Goal: Transaction & Acquisition: Purchase product/service

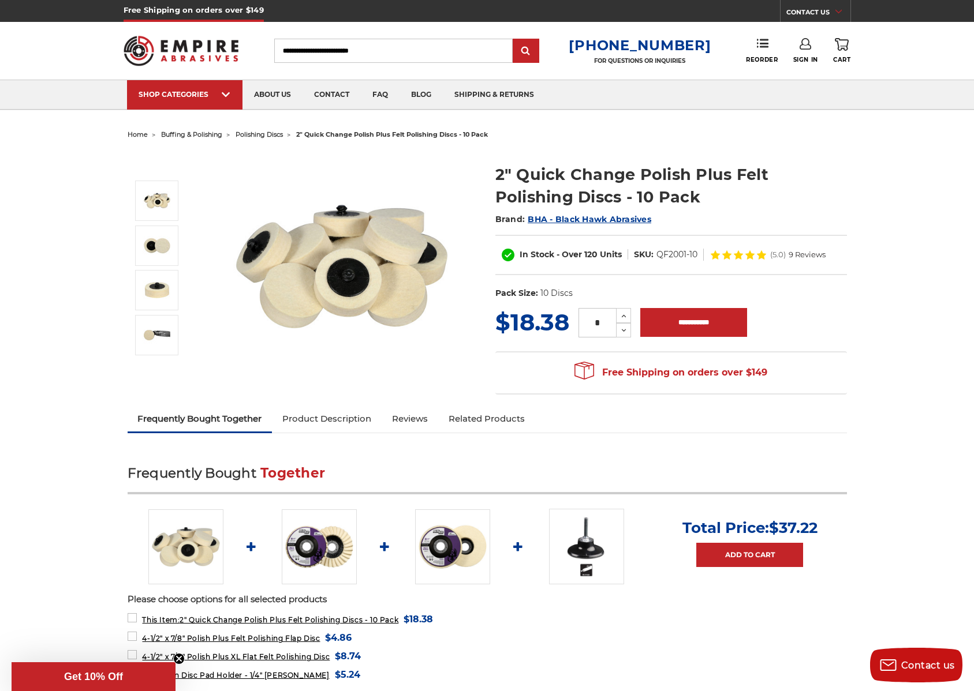
click at [347, 239] on img at bounding box center [341, 266] width 231 height 231
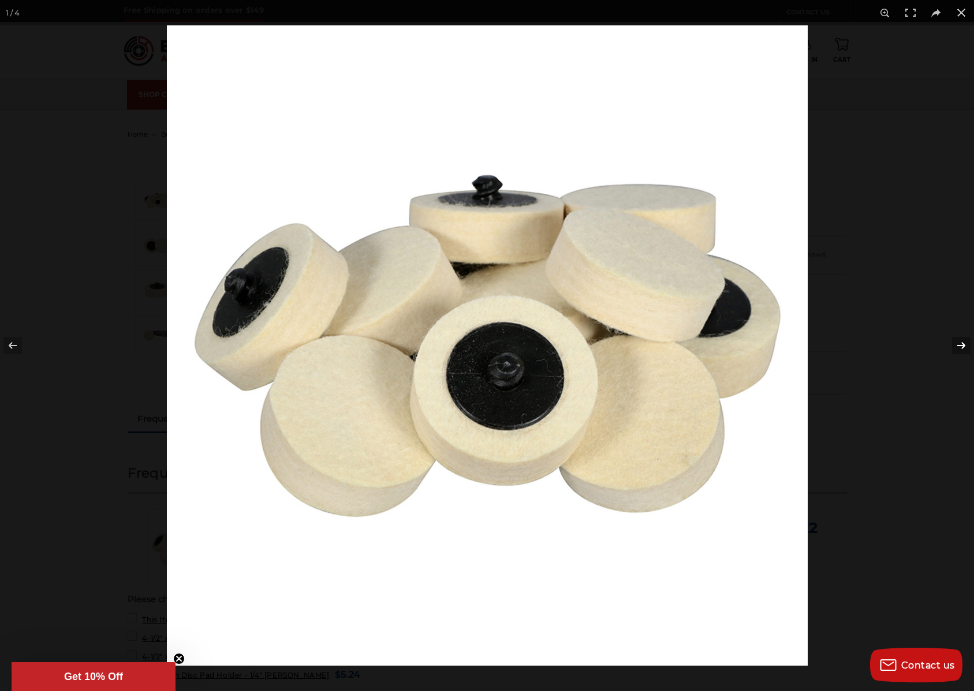
click at [960, 343] on button at bounding box center [953, 346] width 40 height 58
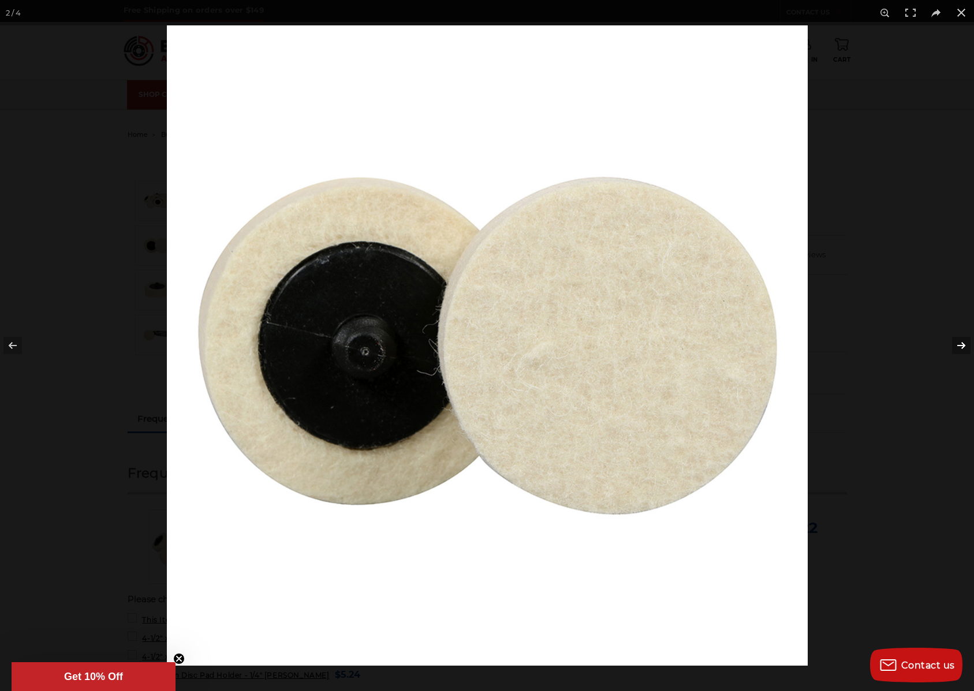
click at [960, 343] on button at bounding box center [953, 346] width 40 height 58
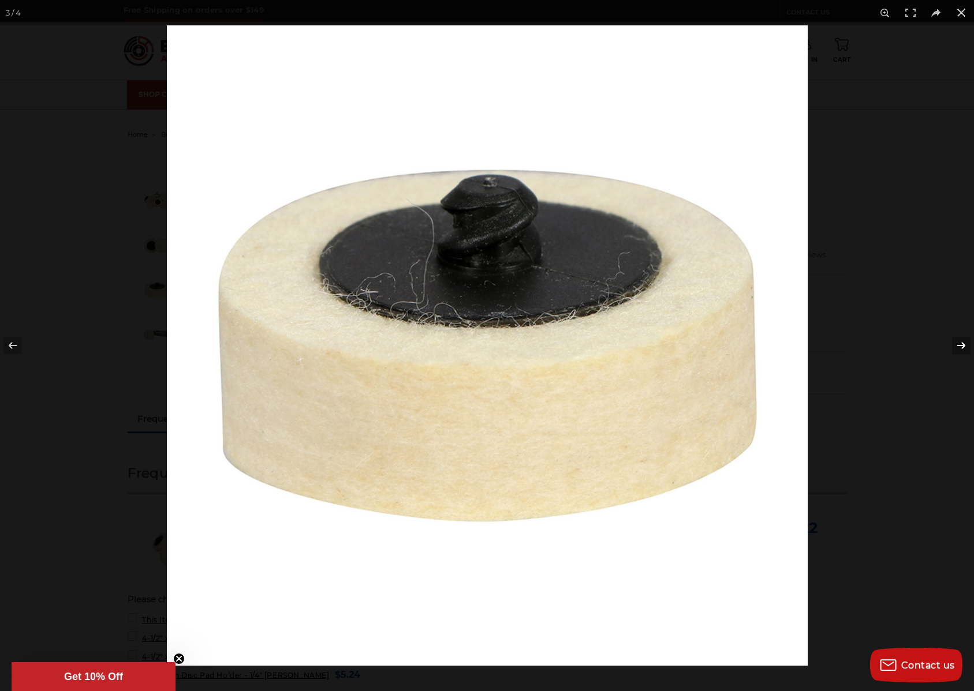
click at [960, 343] on button at bounding box center [953, 346] width 40 height 58
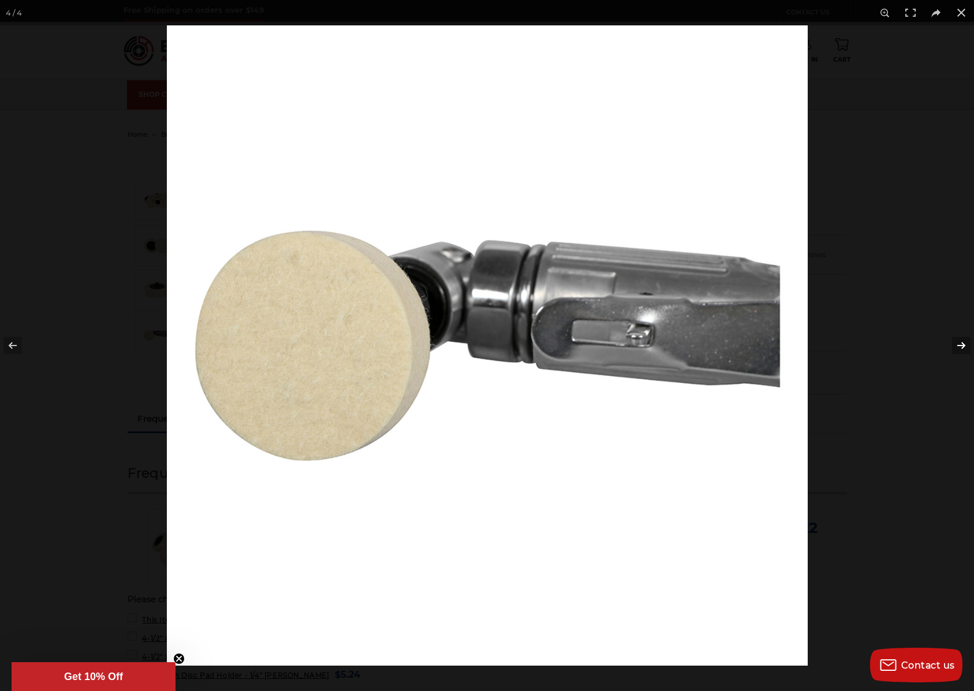
click at [960, 343] on button at bounding box center [953, 346] width 40 height 58
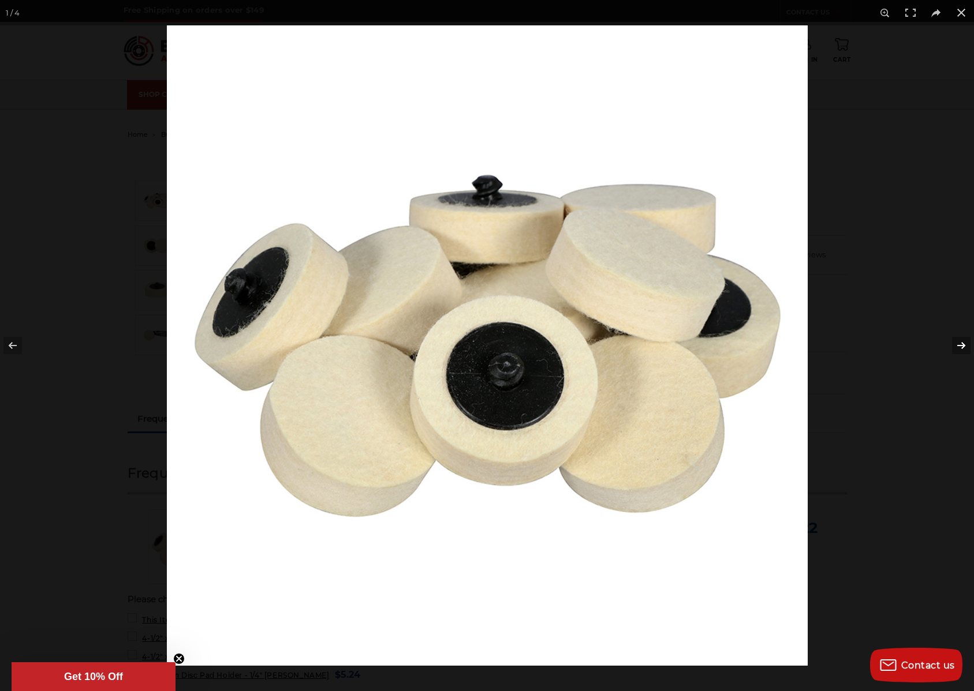
click at [960, 343] on button at bounding box center [953, 346] width 40 height 58
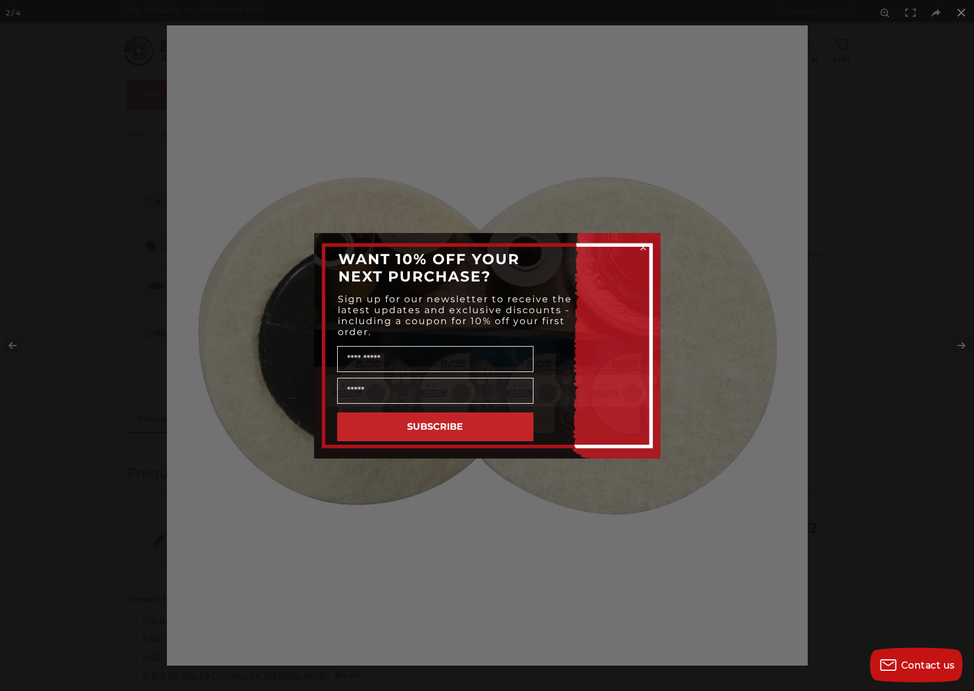
click at [964, 13] on div "Close dialog WANT 10% OFF YOUR NEXT PURCHASE? Sign up for our newsletter to rec…" at bounding box center [487, 345] width 974 height 691
drag, startPoint x: 959, startPoint y: 12, endPoint x: 933, endPoint y: 30, distance: 31.9
click at [959, 12] on div "Close dialog WANT 10% OFF YOUR NEXT PURCHASE? Sign up for our newsletter to rec…" at bounding box center [487, 345] width 974 height 691
click at [644, 245] on circle "Close dialog" at bounding box center [642, 247] width 11 height 11
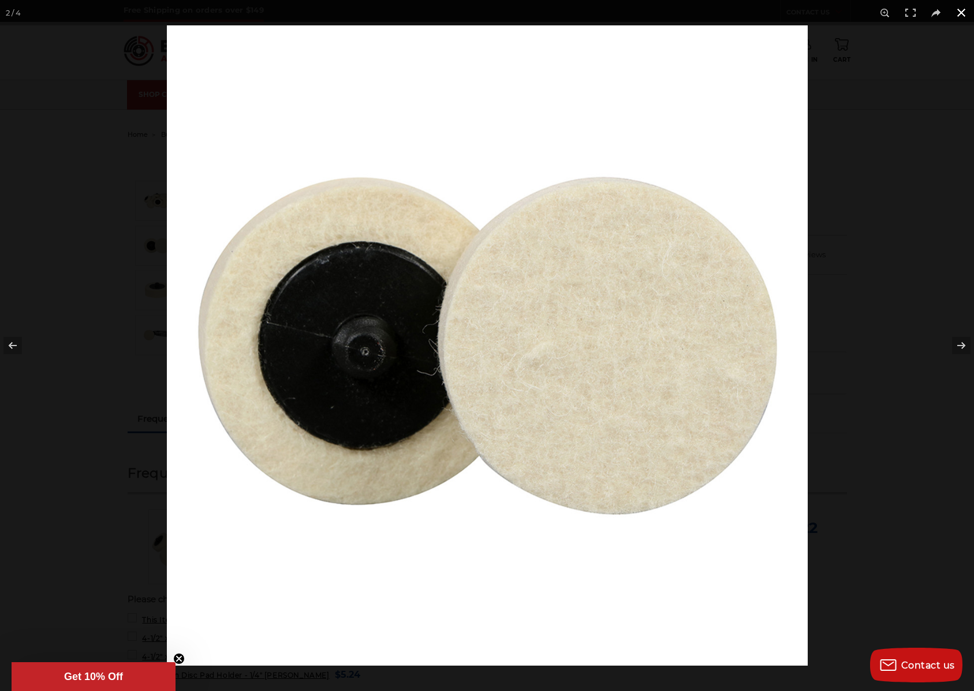
click at [963, 10] on button at bounding box center [960, 12] width 25 height 25
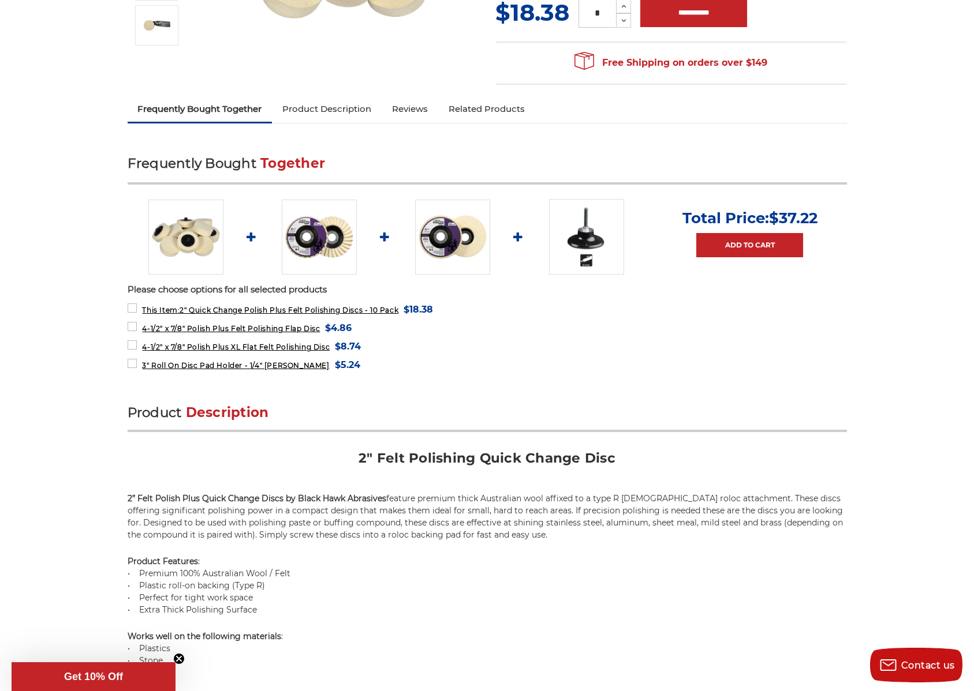
scroll to position [287, 0]
